Goal: Information Seeking & Learning: Check status

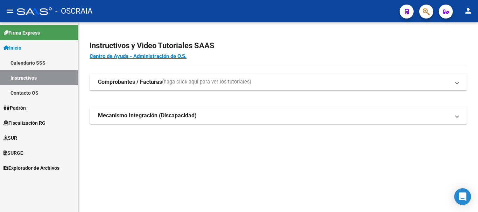
click at [25, 110] on span "Padrón" at bounding box center [15, 108] width 22 height 8
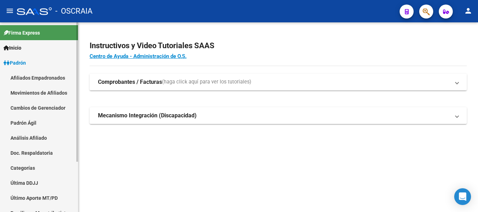
click at [23, 135] on link "Análisis Afiliado" at bounding box center [39, 138] width 78 height 15
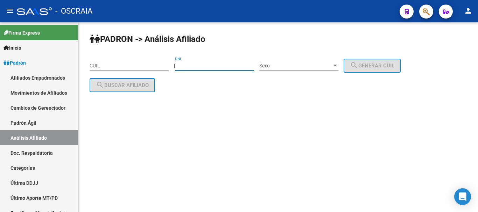
click at [226, 66] on input "DNI" at bounding box center [214, 66] width 79 height 6
type input "26857990"
click at [326, 64] on span "Sexo" at bounding box center [295, 66] width 73 height 6
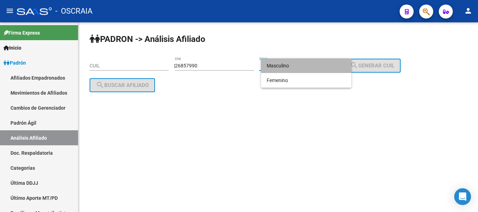
click at [325, 65] on span "Masculino" at bounding box center [306, 65] width 79 height 15
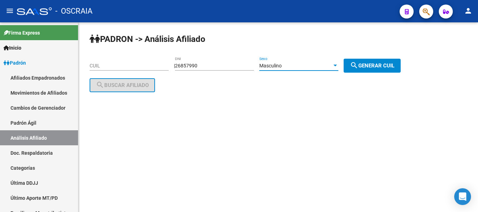
click at [358, 67] on mat-icon "search" at bounding box center [354, 65] width 8 height 8
type input "20-26857990-8"
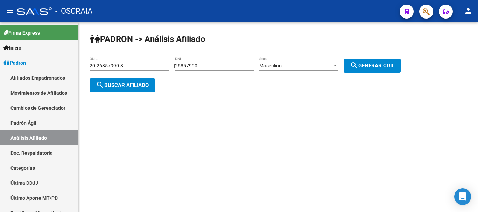
click at [127, 83] on span "search Buscar afiliado" at bounding box center [122, 85] width 53 height 6
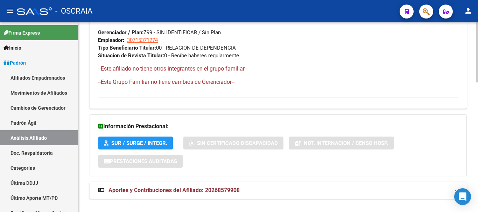
scroll to position [410, 0]
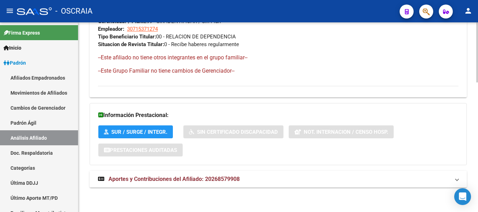
click at [232, 179] on span "Aportes y Contribuciones del Afiliado: 20268579908" at bounding box center [174, 179] width 131 height 7
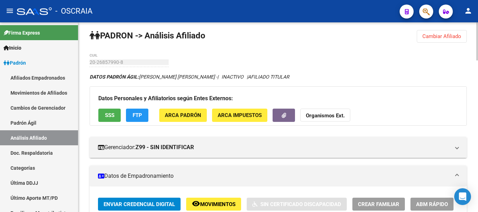
scroll to position [0, 0]
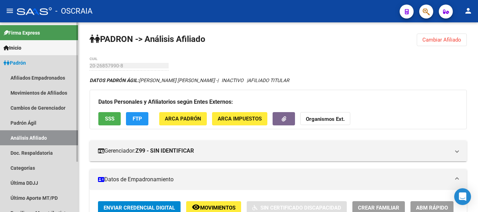
click at [29, 137] on link "Análisis Afiliado" at bounding box center [39, 138] width 78 height 15
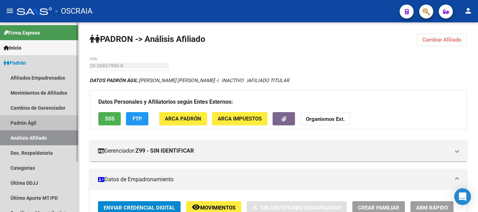
click at [42, 118] on link "Padrón Ágil" at bounding box center [39, 123] width 78 height 15
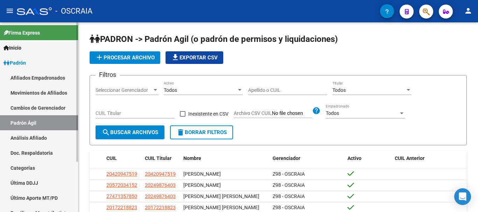
click at [50, 135] on link "Análisis Afiliado" at bounding box center [39, 138] width 78 height 15
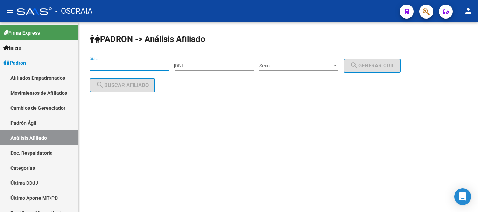
click at [111, 64] on input "CUIL" at bounding box center [129, 66] width 79 height 6
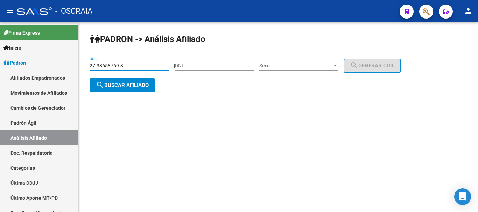
type input "27-38658769-3"
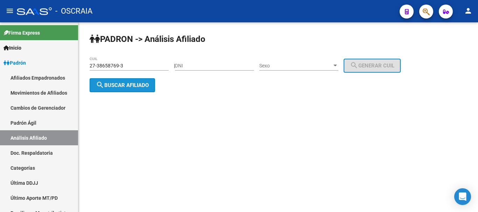
click at [130, 84] on span "search Buscar afiliado" at bounding box center [122, 85] width 53 height 6
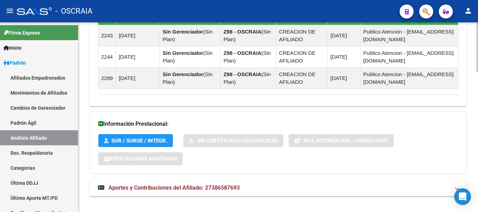
scroll to position [533, 0]
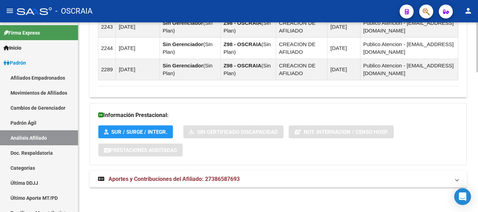
click at [214, 179] on span "Aportes y Contribuciones del Afiliado: 27386587693" at bounding box center [174, 179] width 131 height 7
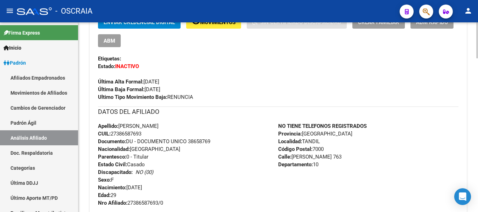
scroll to position [113, 0]
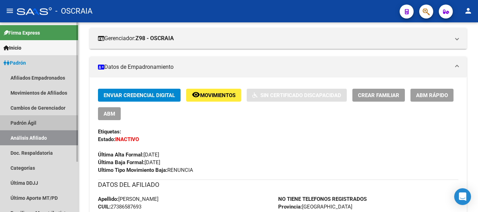
click at [39, 117] on link "Padrón Ágil" at bounding box center [39, 123] width 78 height 15
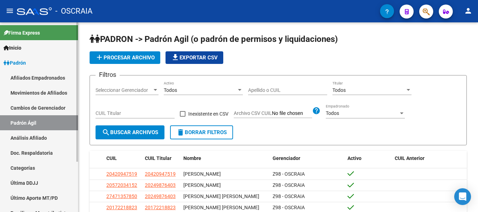
click at [42, 136] on link "Análisis Afiliado" at bounding box center [39, 138] width 78 height 15
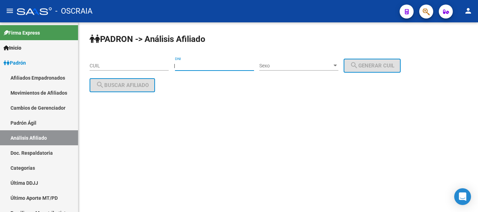
click at [203, 64] on input "DNI" at bounding box center [214, 66] width 79 height 6
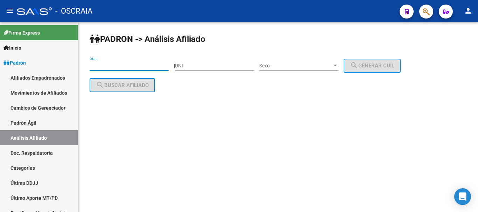
click at [138, 64] on input "CUIL" at bounding box center [129, 66] width 79 height 6
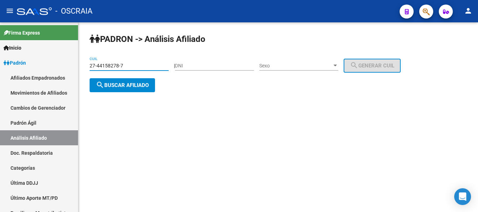
type input "27-44158278-7"
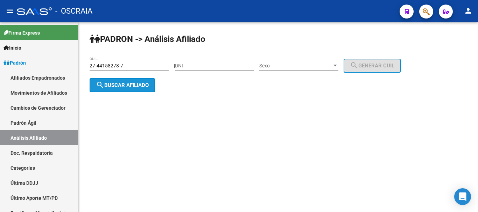
click at [131, 83] on span "search Buscar afiliado" at bounding box center [122, 85] width 53 height 6
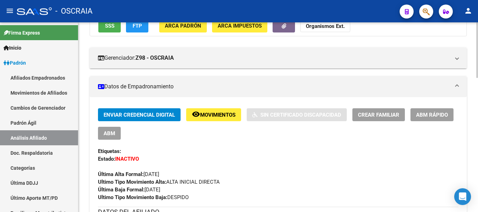
scroll to position [175, 0]
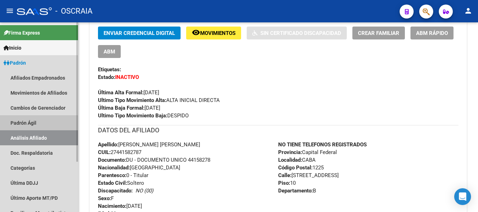
click at [40, 120] on link "Padrón Ágil" at bounding box center [39, 123] width 78 height 15
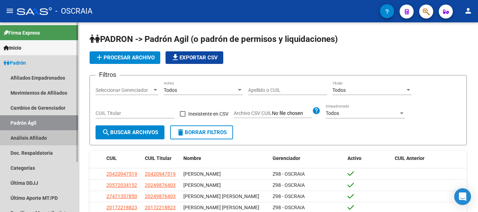
click at [34, 135] on link "Análisis Afiliado" at bounding box center [39, 138] width 78 height 15
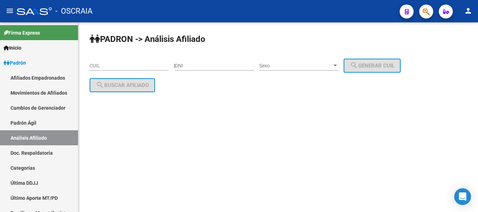
click at [122, 64] on input "CUIL" at bounding box center [129, 66] width 79 height 6
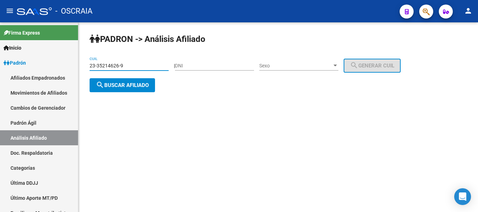
type input "23-35214626-9"
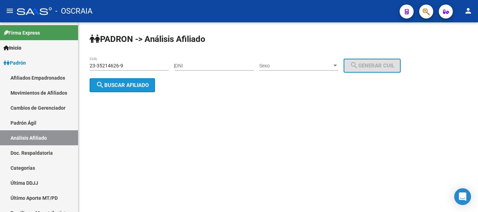
click at [132, 85] on span "search Buscar afiliado" at bounding box center [122, 85] width 53 height 6
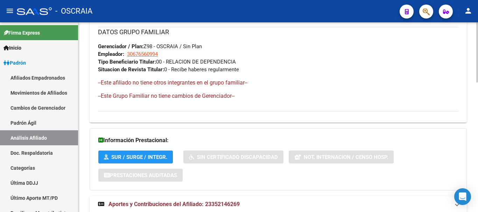
scroll to position [410, 0]
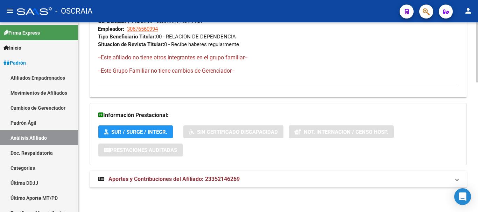
click at [192, 182] on span "Aportes y Contribuciones del Afiliado: 23352146269" at bounding box center [174, 179] width 131 height 7
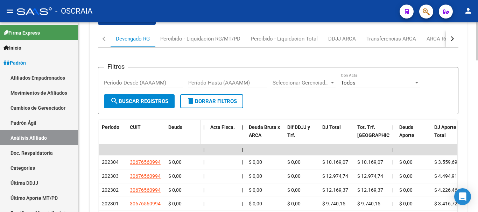
scroll to position [620, 0]
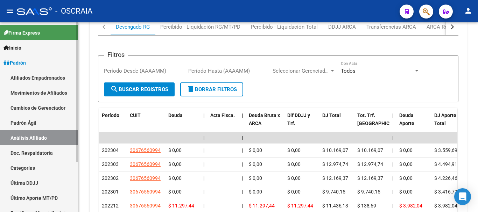
click at [31, 121] on link "Padrón Ágil" at bounding box center [39, 123] width 78 height 15
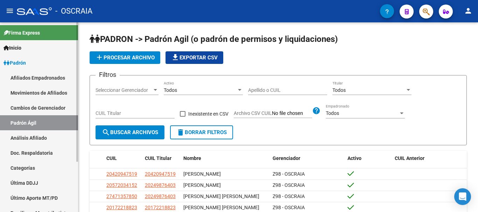
click at [27, 139] on link "Análisis Afiliado" at bounding box center [39, 138] width 78 height 15
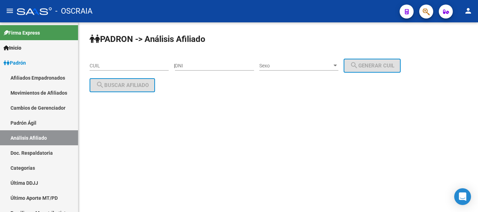
click at [128, 65] on input "CUIL" at bounding box center [129, 66] width 79 height 6
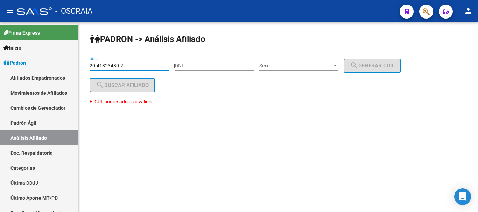
click at [139, 133] on mat-sidenav-content "[PERSON_NAME] -> Análisis Afiliado 20-41823480-2 CUIL | DNI Sexo Sexo search Ge…" at bounding box center [278, 117] width 400 height 190
click at [116, 65] on input "20-41823480-2" at bounding box center [129, 66] width 79 height 6
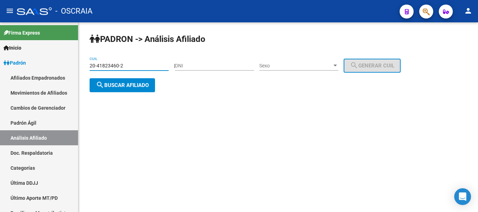
type input "20-41823460-2"
click at [128, 84] on span "search Buscar afiliado" at bounding box center [122, 85] width 53 height 6
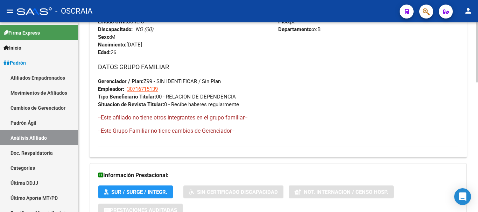
scroll to position [410, 0]
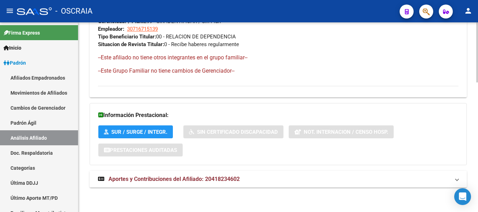
click at [162, 178] on span "Aportes y Contribuciones del Afiliado: 20418234602" at bounding box center [174, 179] width 131 height 7
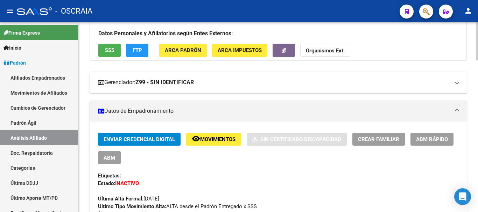
scroll to position [140, 0]
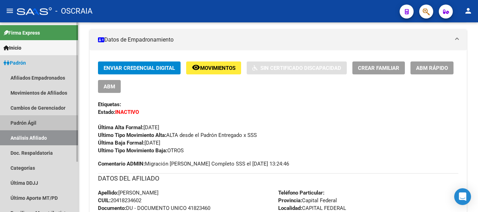
click at [29, 125] on link "Padrón Ágil" at bounding box center [39, 123] width 78 height 15
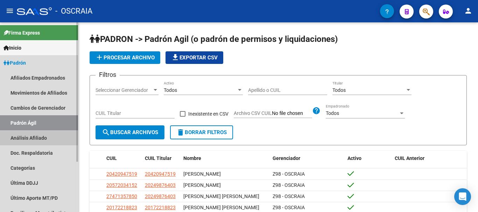
click at [35, 140] on link "Análisis Afiliado" at bounding box center [39, 138] width 78 height 15
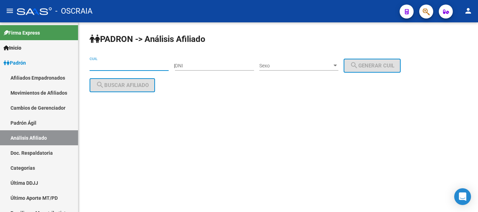
click at [109, 68] on input "CUIL" at bounding box center [129, 66] width 79 height 6
paste input "20-41823460-2"
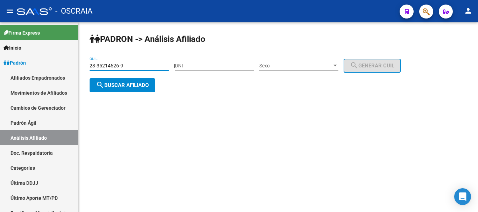
type input "23-35214626-9"
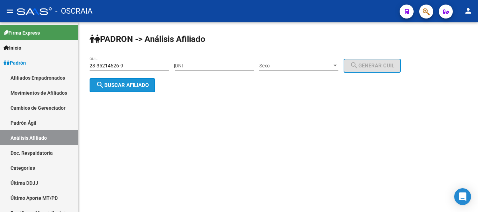
click at [136, 84] on span "search Buscar afiliado" at bounding box center [122, 85] width 53 height 6
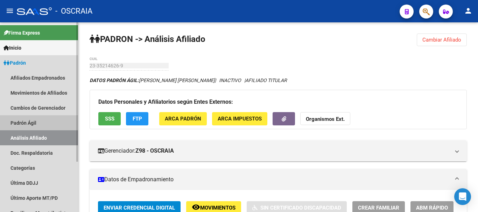
click at [41, 120] on link "Padrón Ágil" at bounding box center [39, 123] width 78 height 15
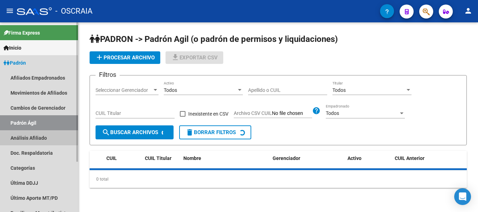
click at [40, 137] on link "Análisis Afiliado" at bounding box center [39, 138] width 78 height 15
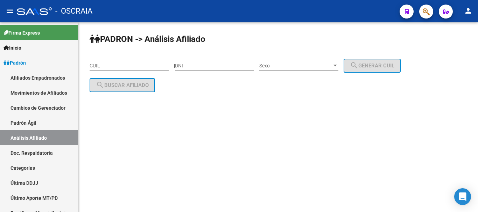
click at [203, 64] on input "DNI" at bounding box center [214, 66] width 79 height 6
type input "18156288"
click at [330, 65] on span "Sexo" at bounding box center [295, 66] width 73 height 6
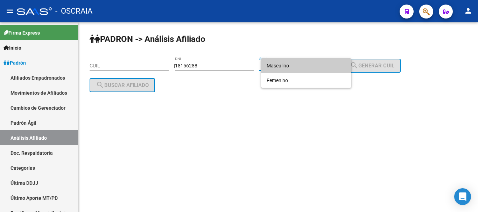
click at [326, 65] on span "Masculino" at bounding box center [306, 65] width 79 height 15
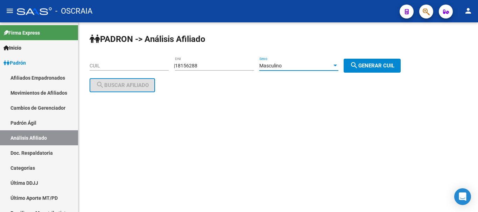
click at [369, 63] on span "search Generar CUIL" at bounding box center [372, 66] width 44 height 6
type input "23-18156288-9"
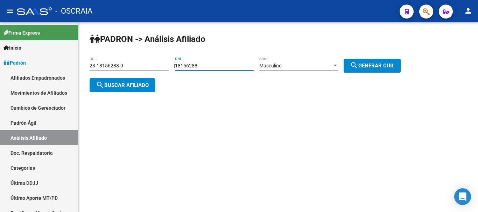
click at [196, 66] on input "18156288" at bounding box center [214, 66] width 79 height 6
type input "18155288"
click at [216, 82] on div "[PERSON_NAME] -> Análisis Afiliado 23-18156288-9 CUIL | 18155288 DNI Masculino …" at bounding box center [278, 68] width 400 height 92
click at [381, 67] on span "search Generar CUIL" at bounding box center [372, 66] width 44 height 6
type input "20-18155288-4"
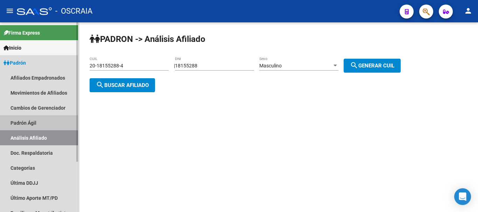
click at [39, 118] on link "Padrón Ágil" at bounding box center [39, 123] width 78 height 15
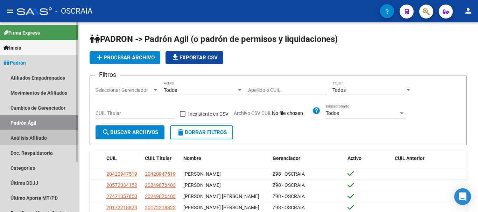
click at [38, 138] on link "Análisis Afiliado" at bounding box center [39, 138] width 78 height 15
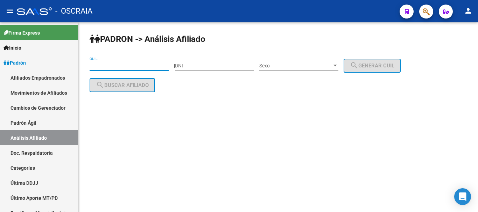
click at [141, 65] on input "CUIL" at bounding box center [129, 66] width 79 height 6
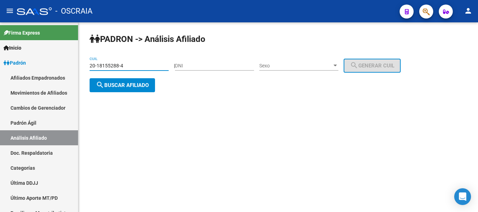
type input "20-18155288-4"
click at [134, 88] on button "search Buscar afiliado" at bounding box center [122, 85] width 65 height 14
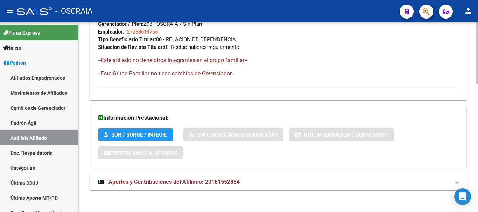
scroll to position [395, 0]
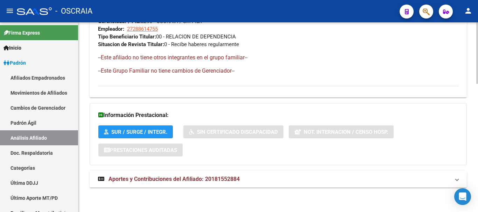
click at [212, 179] on span "Aportes y Contribuciones del Afiliado: 20181552884" at bounding box center [174, 179] width 131 height 7
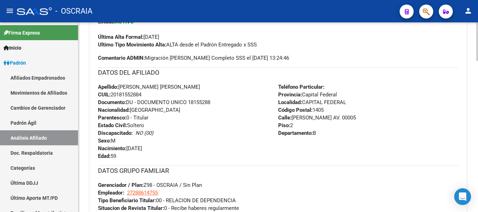
scroll to position [245, 0]
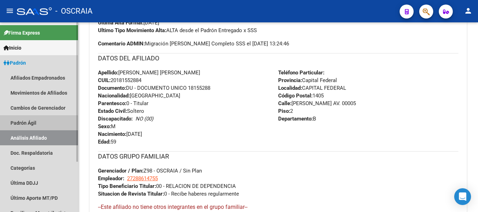
click at [37, 122] on link "Padrón Ágil" at bounding box center [39, 123] width 78 height 15
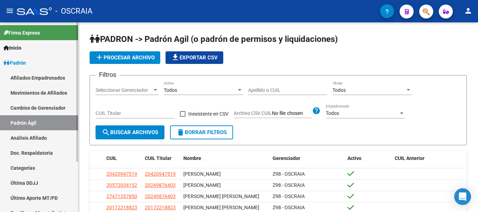
click at [39, 138] on link "Análisis Afiliado" at bounding box center [39, 138] width 78 height 15
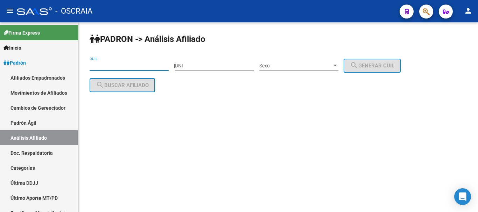
click at [113, 65] on input "CUIL" at bounding box center [129, 66] width 79 height 6
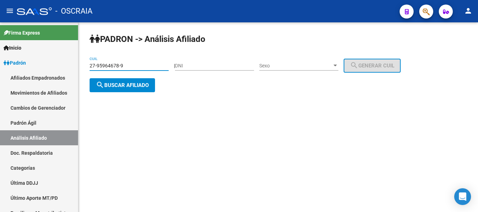
type input "27-95964678-9"
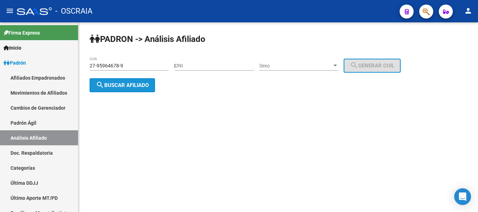
click at [120, 85] on span "search Buscar afiliado" at bounding box center [122, 85] width 53 height 6
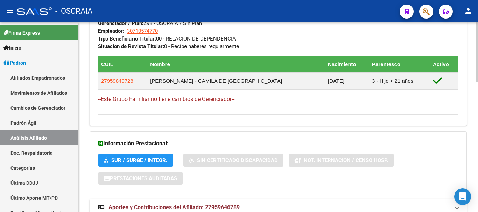
scroll to position [413, 0]
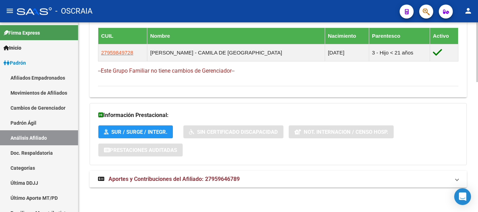
click at [192, 177] on span "Aportes y Contribuciones del Afiliado: 27959646789" at bounding box center [174, 179] width 131 height 7
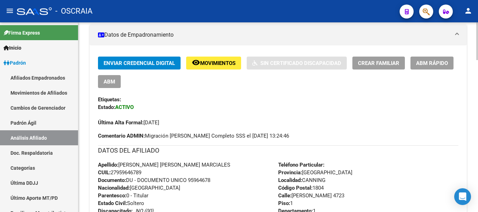
scroll to position [168, 0]
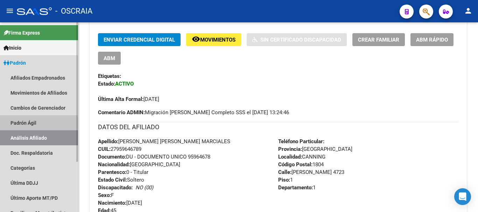
click at [34, 120] on link "Padrón Ágil" at bounding box center [39, 123] width 78 height 15
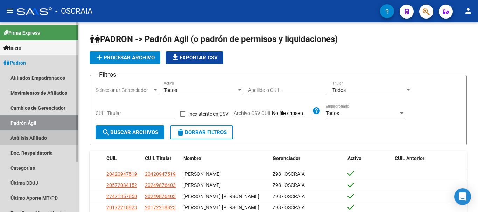
click at [36, 137] on link "Análisis Afiliado" at bounding box center [39, 138] width 78 height 15
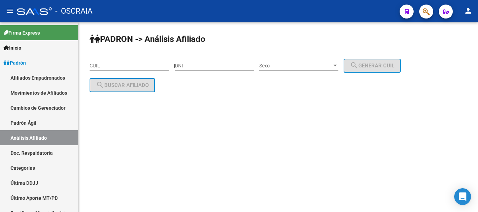
click at [217, 63] on input "DNI" at bounding box center [214, 66] width 79 height 6
type input "44787357"
click at [286, 64] on span "Sexo" at bounding box center [295, 66] width 73 height 6
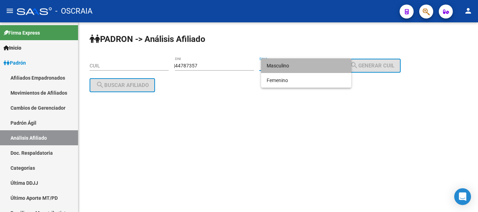
click at [285, 64] on span "Masculino" at bounding box center [306, 65] width 79 height 15
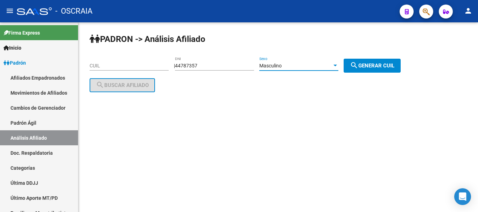
drag, startPoint x: 374, startPoint y: 64, endPoint x: 370, endPoint y: 61, distance: 5.3
click at [374, 64] on span "search Generar CUIL" at bounding box center [372, 66] width 44 height 6
type input "20-44787357-6"
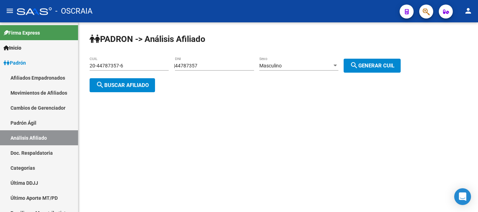
click at [123, 85] on span "search Buscar afiliado" at bounding box center [122, 85] width 53 height 6
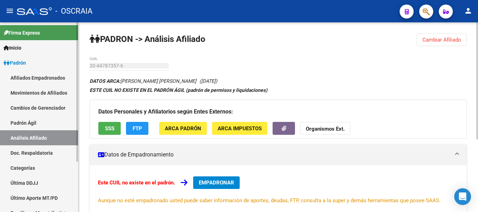
click at [39, 124] on link "Padrón Ágil" at bounding box center [39, 123] width 78 height 15
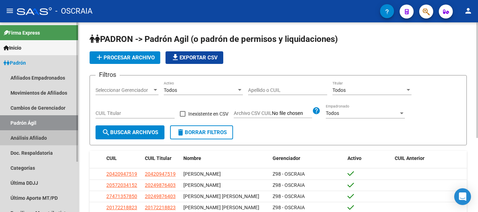
click at [30, 135] on link "Análisis Afiliado" at bounding box center [39, 138] width 78 height 15
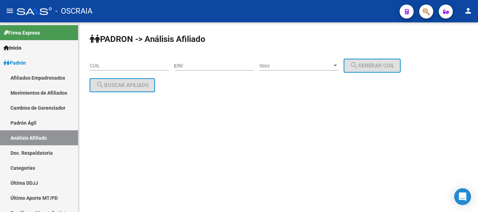
click at [159, 63] on input "CUIL" at bounding box center [129, 66] width 79 height 6
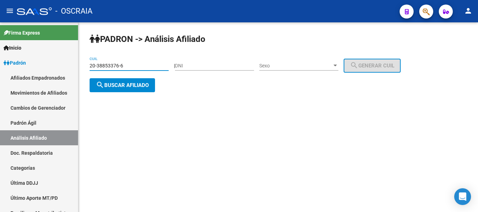
type input "20-38853376-6"
click at [145, 87] on span "search Buscar afiliado" at bounding box center [122, 85] width 53 height 6
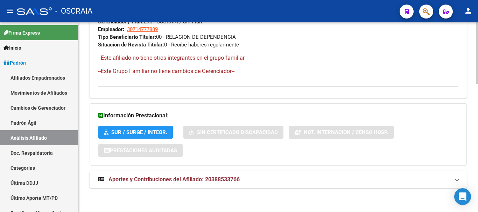
scroll to position [395, 0]
click at [199, 178] on span "Aportes y Contribuciones del Afiliado: 20388533766" at bounding box center [174, 179] width 131 height 7
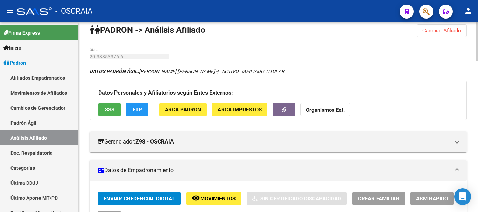
scroll to position [0, 0]
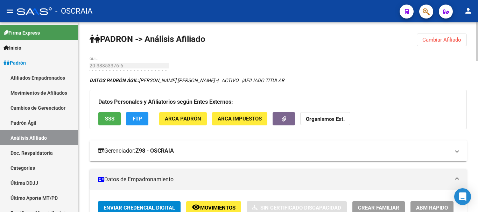
click at [341, 149] on mat-panel-title "Gerenciador: Z98 - OSCRAIA" at bounding box center [274, 151] width 352 height 8
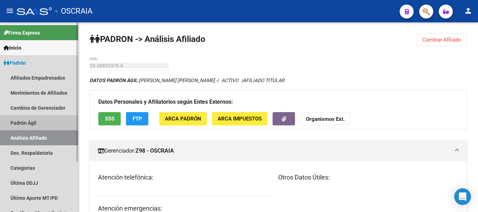
click at [41, 127] on link "Padrón Ágil" at bounding box center [39, 123] width 78 height 15
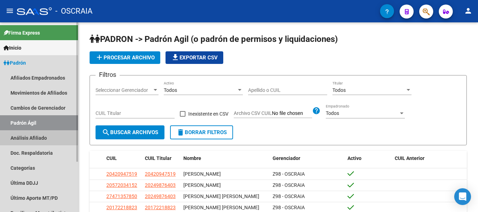
click at [40, 133] on link "Análisis Afiliado" at bounding box center [39, 138] width 78 height 15
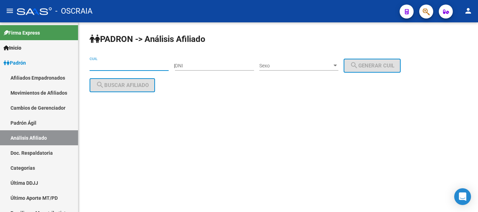
click at [130, 67] on input "CUIL" at bounding box center [129, 66] width 79 height 6
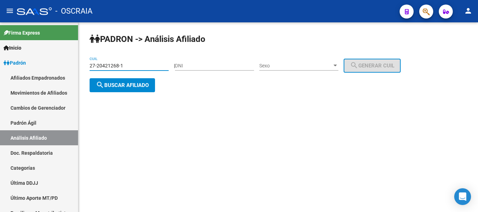
type input "27-20421268-1"
click at [138, 84] on span "search Buscar afiliado" at bounding box center [122, 85] width 53 height 6
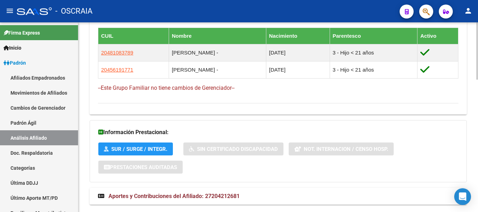
scroll to position [438, 0]
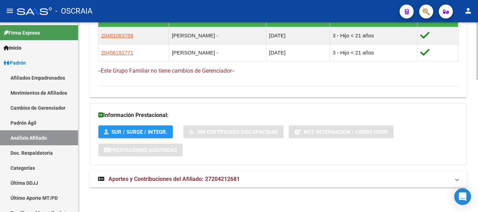
click at [203, 177] on span "Aportes y Contribuciones del Afiliado: 27204212681" at bounding box center [174, 179] width 131 height 7
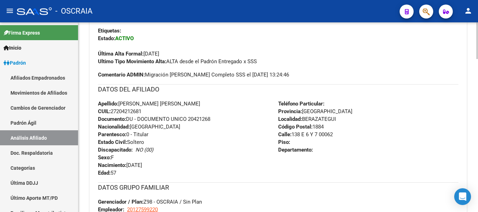
scroll to position [210, 0]
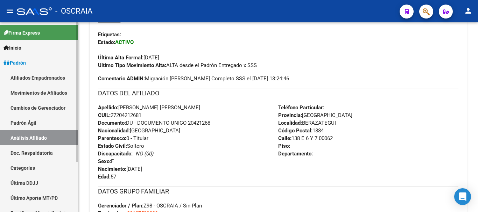
click at [29, 122] on link "Padrón Ágil" at bounding box center [39, 123] width 78 height 15
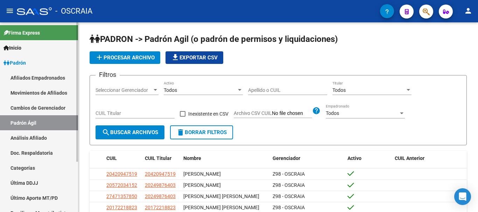
click at [26, 137] on link "Análisis Afiliado" at bounding box center [39, 138] width 78 height 15
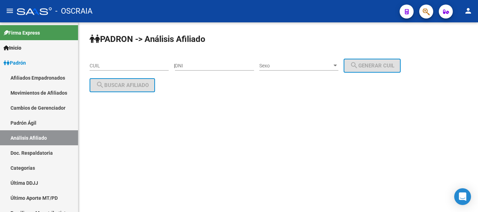
click at [122, 67] on input "CUIL" at bounding box center [129, 66] width 79 height 6
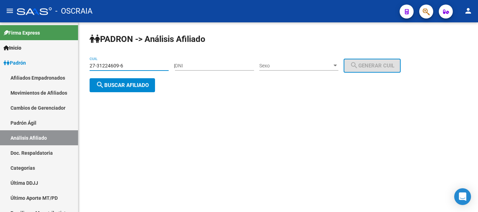
type input "27-31224609-6"
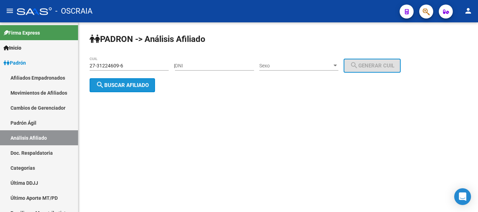
click at [134, 84] on span "search Buscar afiliado" at bounding box center [122, 85] width 53 height 6
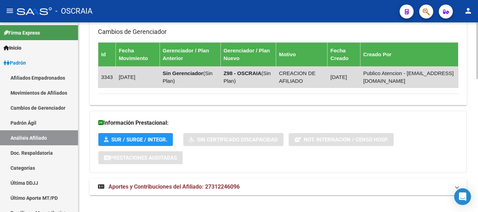
scroll to position [445, 0]
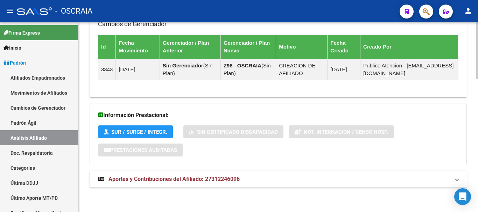
click at [166, 180] on span "Aportes y Contribuciones del Afiliado: 27312246096" at bounding box center [174, 179] width 131 height 7
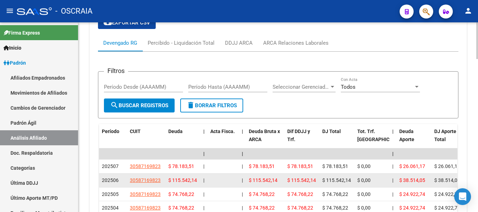
scroll to position [655, 0]
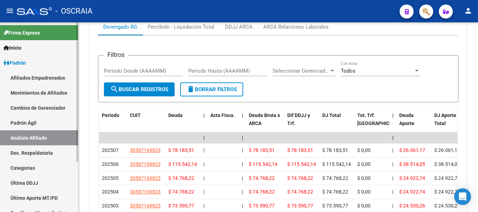
click at [25, 120] on link "Padrón Ágil" at bounding box center [39, 123] width 78 height 15
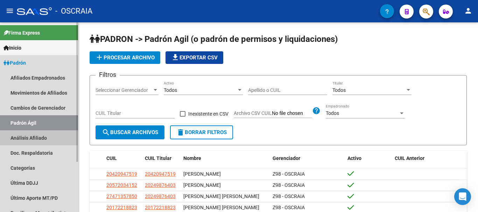
click at [27, 138] on link "Análisis Afiliado" at bounding box center [39, 138] width 78 height 15
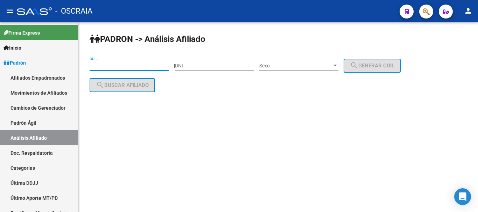
click at [138, 65] on input "CUIL" at bounding box center [129, 66] width 79 height 6
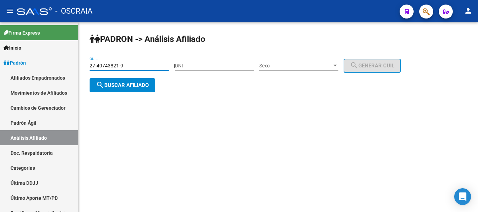
type input "27-40743821-9"
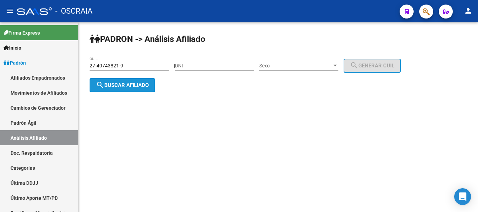
click at [124, 85] on span "search Buscar afiliado" at bounding box center [122, 85] width 53 height 6
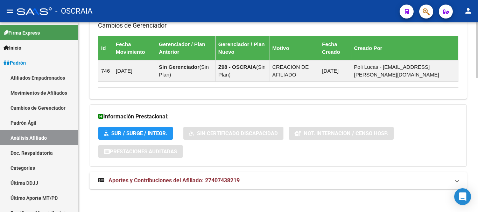
scroll to position [461, 0]
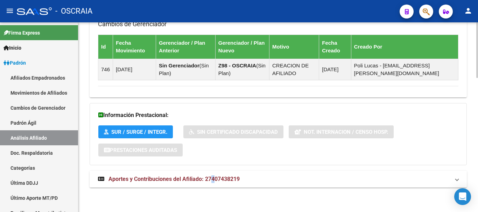
drag, startPoint x: 212, startPoint y: 179, endPoint x: 216, endPoint y: 179, distance: 3.6
click at [214, 179] on span "Aportes y Contribuciones del Afiliado: 27407438219" at bounding box center [174, 179] width 131 height 7
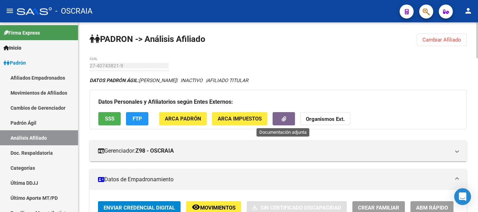
scroll to position [35, 0]
